Goal: Information Seeking & Learning: Learn about a topic

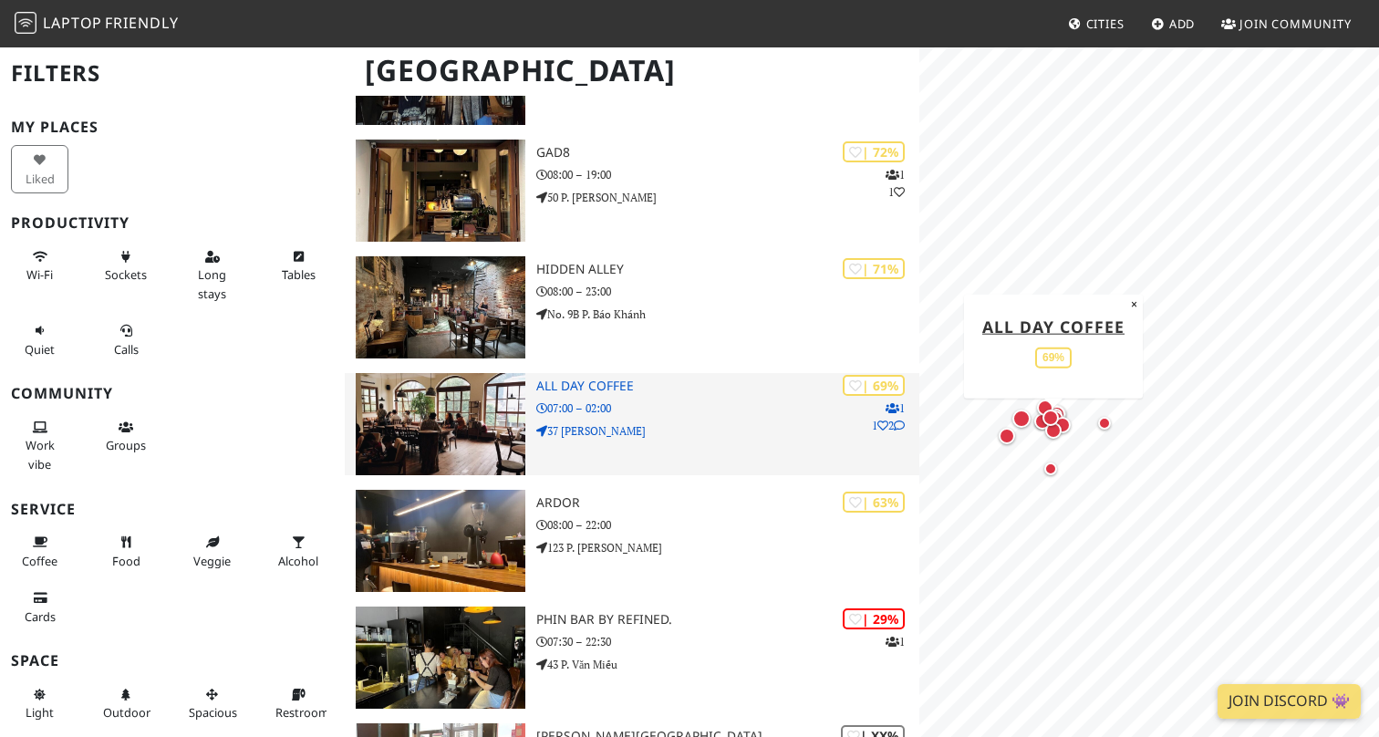
scroll to position [823, 0]
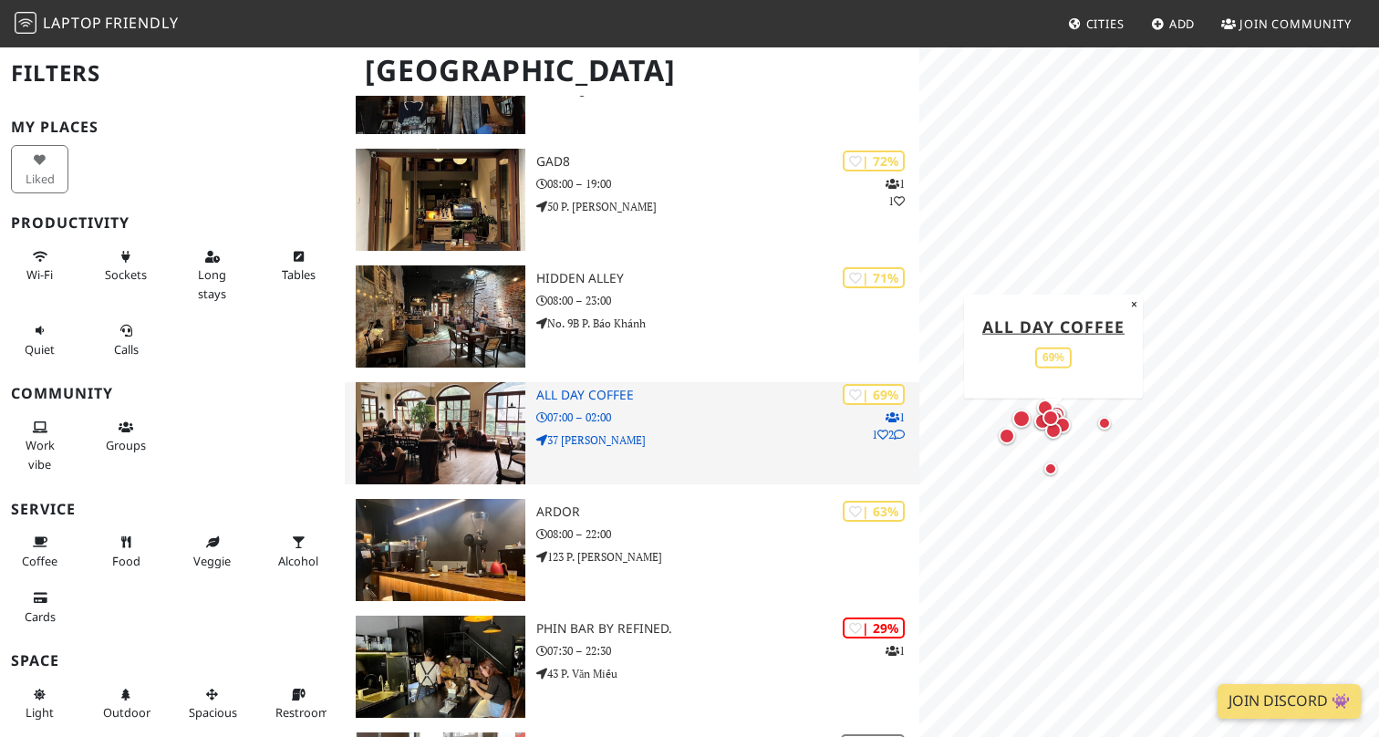
click at [596, 388] on h3 "All Day Coffee" at bounding box center [727, 396] width 383 height 16
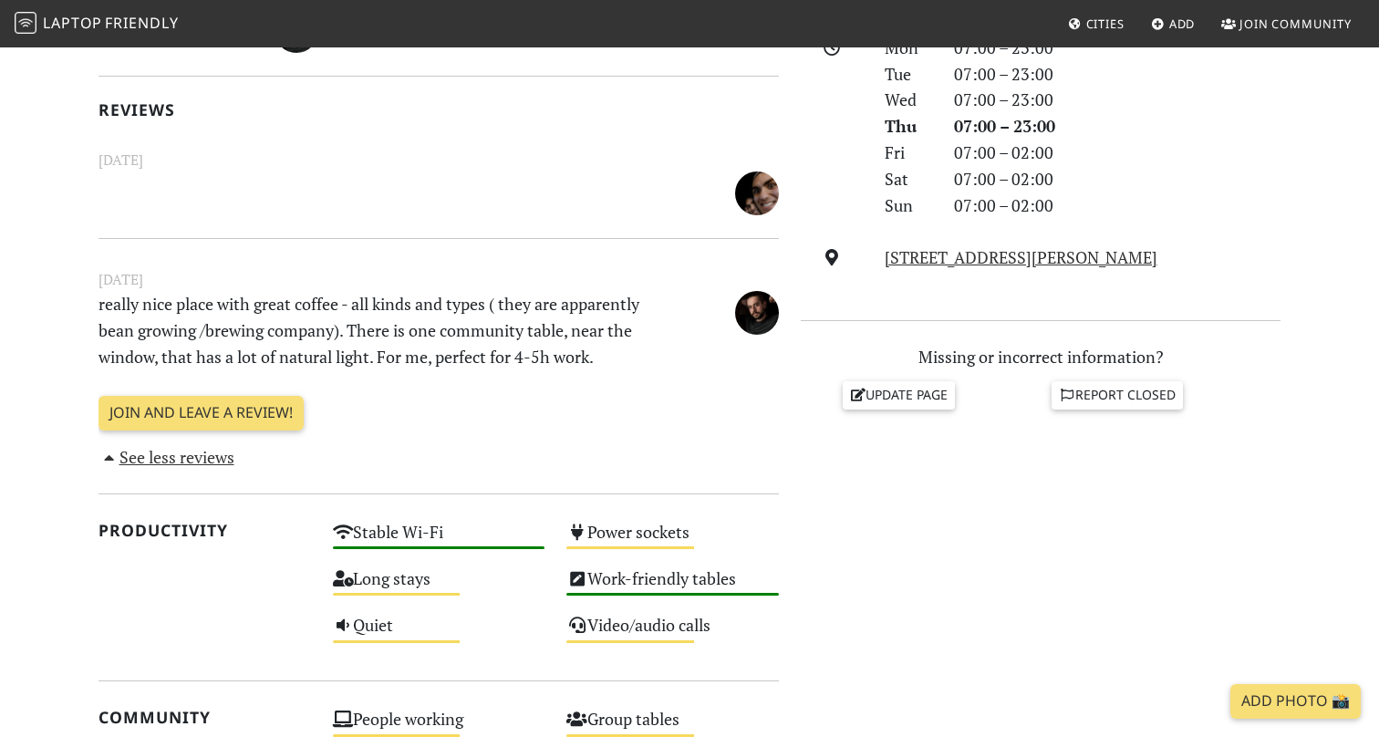
scroll to position [557, 0]
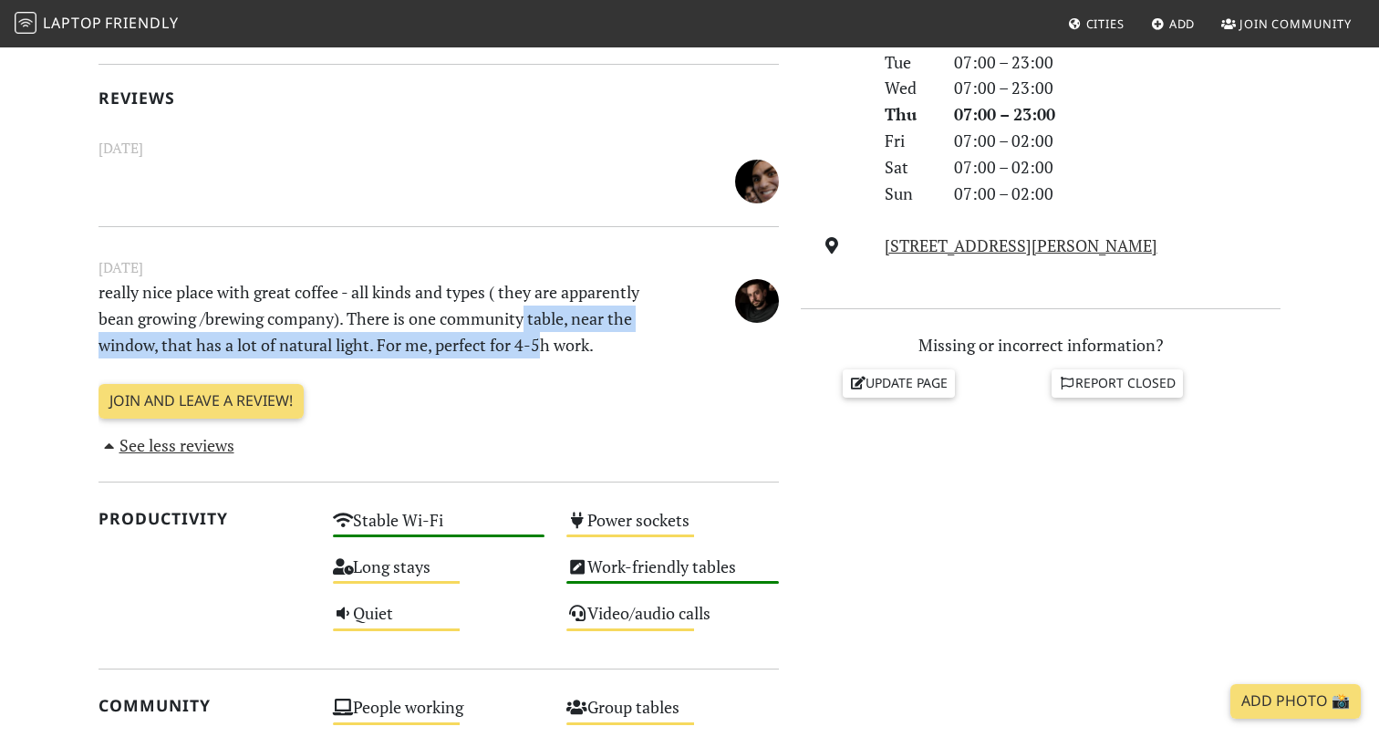
drag, startPoint x: 522, startPoint y: 318, endPoint x: 543, endPoint y: 342, distance: 32.3
click at [543, 341] on p "really nice place with great coffee - all kinds and types ( they are apparently…" at bounding box center [380, 318] width 585 height 78
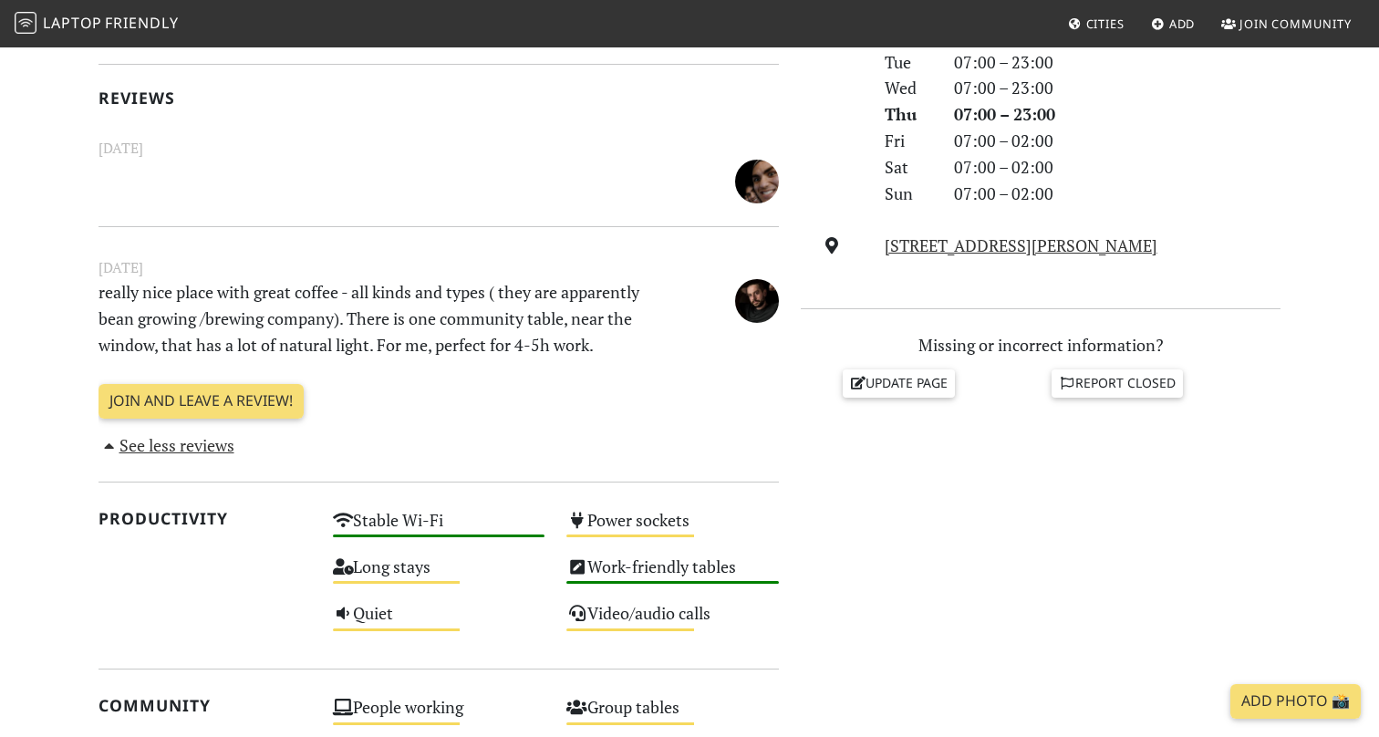
click at [562, 341] on p "really nice place with great coffee - all kinds and types ( they are apparently…" at bounding box center [380, 318] width 585 height 78
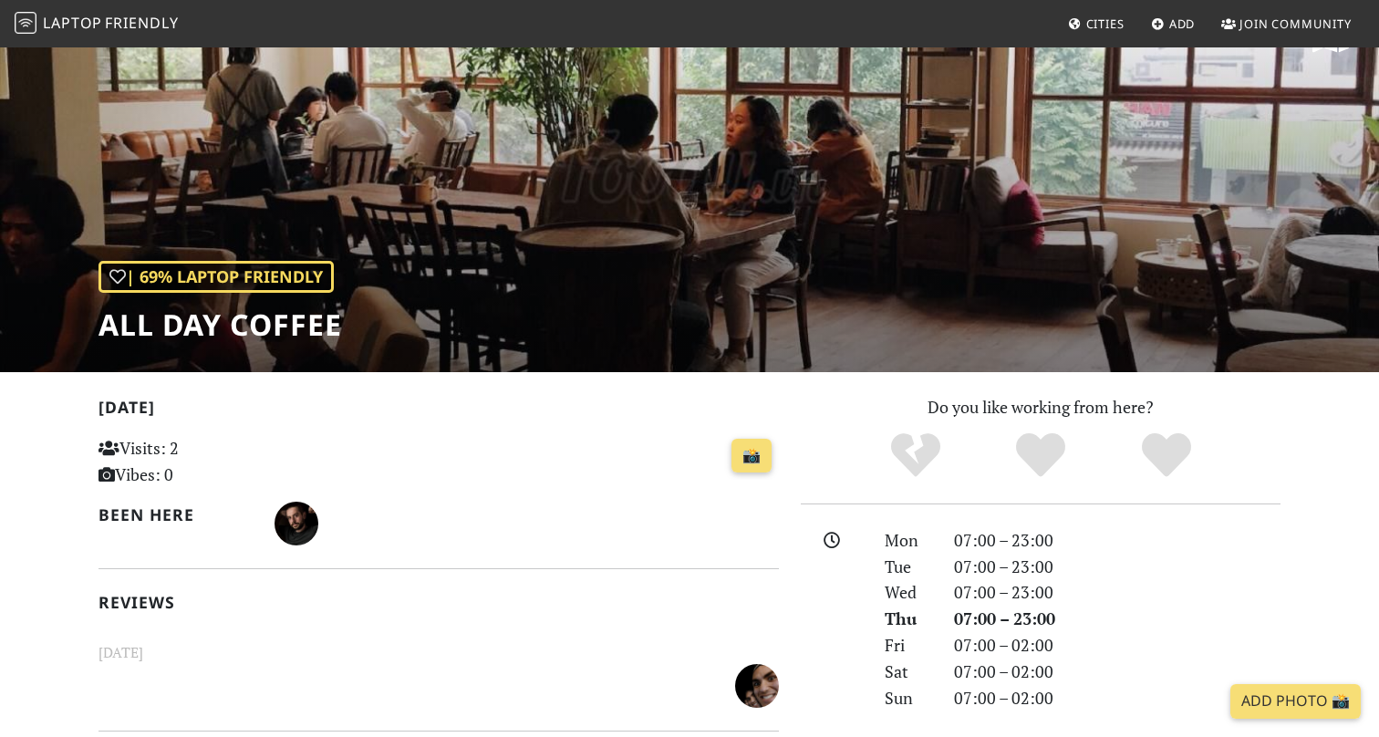
scroll to position [0, 0]
